Goal: Information Seeking & Learning: Check status

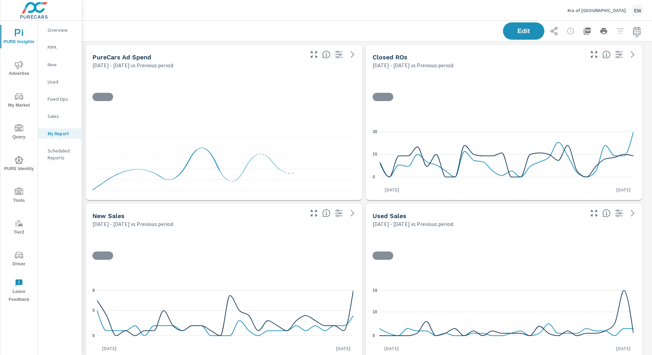
scroll to position [0, 0]
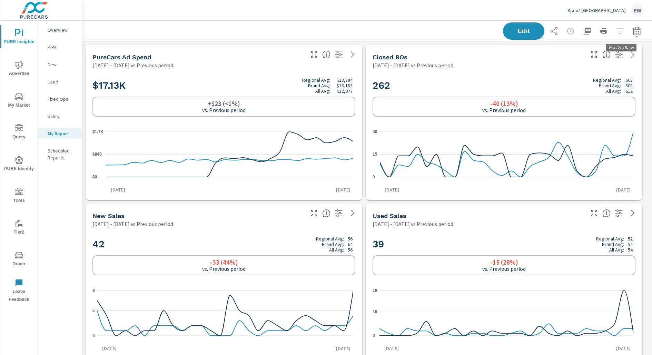
click at [633, 32] on icon "button" at bounding box center [637, 31] width 8 height 8
select select "Previous period"
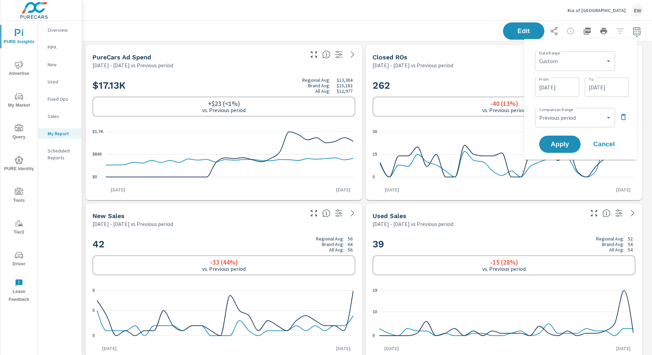
scroll to position [3746, 576]
click at [579, 62] on select "Custom [DATE] Last week Last 7 days Last 14 days Last 30 days Last 45 days Last…" at bounding box center [575, 61] width 75 height 14
click at [538, 54] on select "Custom [DATE] Last week Last 7 days Last 14 days Last 30 days Last 45 days Last…" at bounding box center [575, 61] width 75 height 14
select select "Last month"
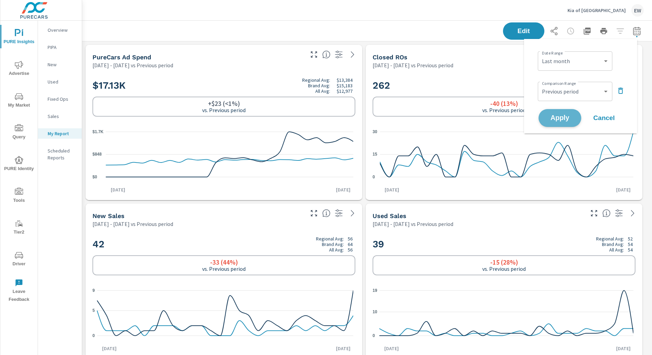
click at [561, 121] on span "Apply" at bounding box center [560, 118] width 28 height 7
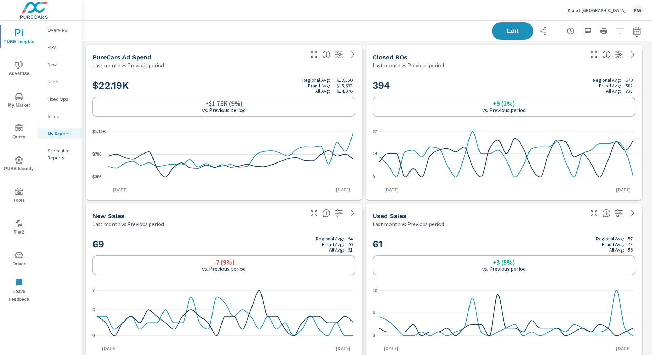
scroll to position [3746, 576]
click at [25, 64] on span "Advertise" at bounding box center [18, 69] width 33 height 17
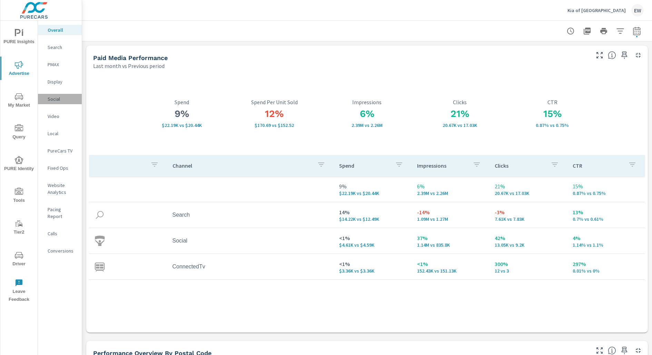
click at [58, 102] on p "Social" at bounding box center [62, 99] width 29 height 7
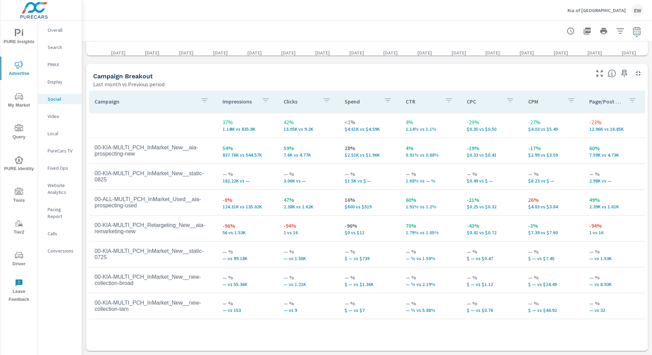
scroll to position [379, 0]
